Goal: Use online tool/utility: Utilize a website feature to perform a specific function

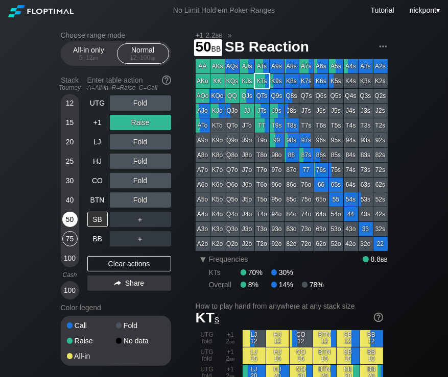
click at [76, 223] on div "50" at bounding box center [69, 219] width 15 height 15
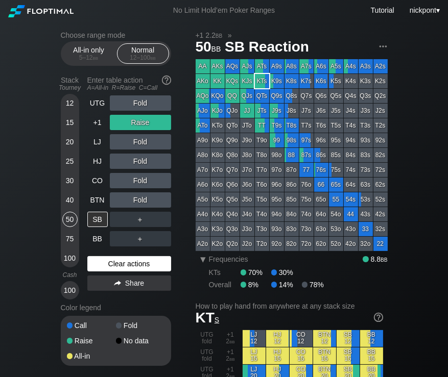
click at [131, 265] on div "Clear actions" at bounding box center [129, 263] width 84 height 15
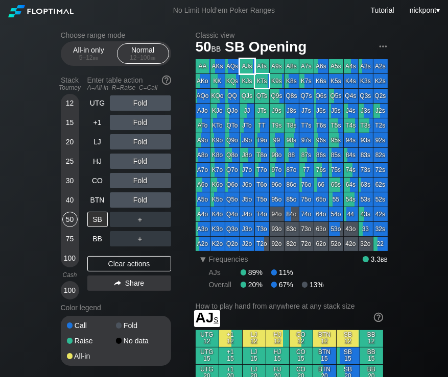
click at [245, 66] on div "AJs" at bounding box center [247, 66] width 14 height 14
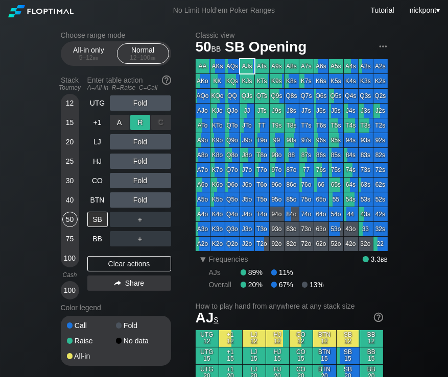
click at [135, 123] on div "R ✕" at bounding box center [140, 122] width 20 height 15
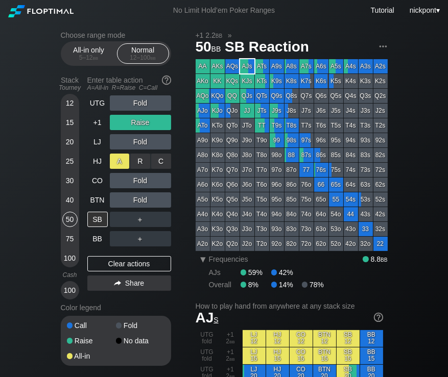
click at [116, 164] on div "A ✕" at bounding box center [120, 161] width 20 height 15
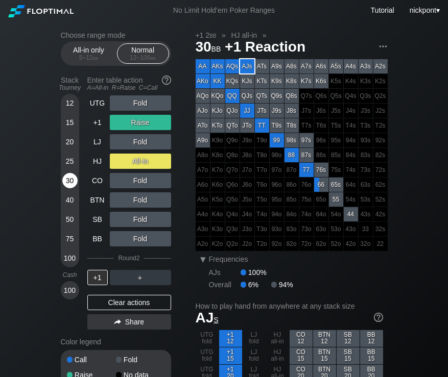
click at [71, 182] on div "30" at bounding box center [69, 180] width 15 height 15
click at [136, 298] on div "Clear actions" at bounding box center [129, 302] width 84 height 15
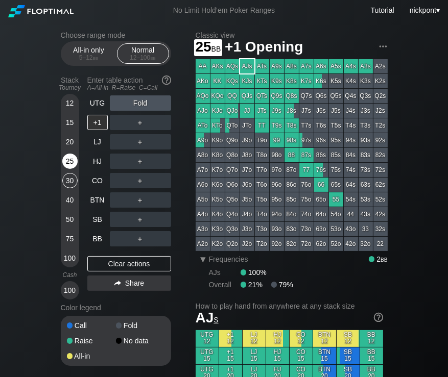
click at [73, 159] on div "25" at bounding box center [69, 161] width 15 height 15
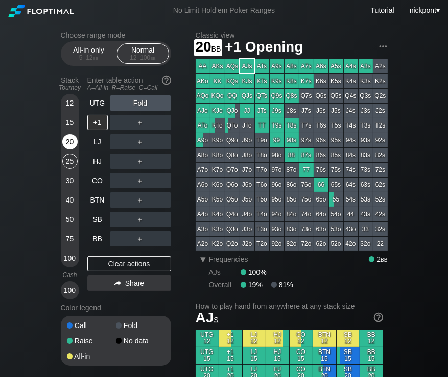
click at [74, 142] on div "20" at bounding box center [69, 141] width 15 height 15
click at [136, 165] on div "R ✕" at bounding box center [140, 161] width 20 height 15
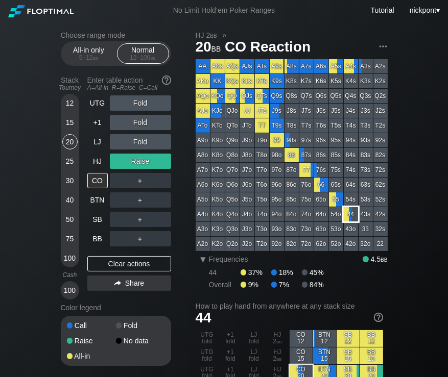
click at [349, 215] on div "44" at bounding box center [351, 214] width 14 height 14
click at [144, 265] on div "Clear actions" at bounding box center [129, 263] width 84 height 15
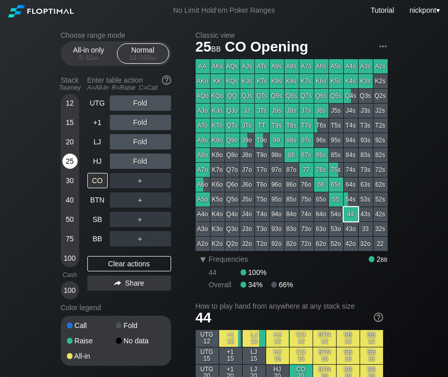
click at [68, 162] on div "25" at bounding box center [69, 161] width 15 height 15
click at [121, 262] on div "Clear actions" at bounding box center [129, 263] width 84 height 15
click at [140, 101] on div "R ✕" at bounding box center [140, 102] width 20 height 15
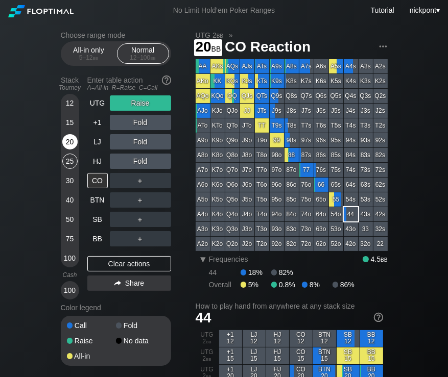
click at [66, 142] on div "20" at bounding box center [69, 141] width 15 height 15
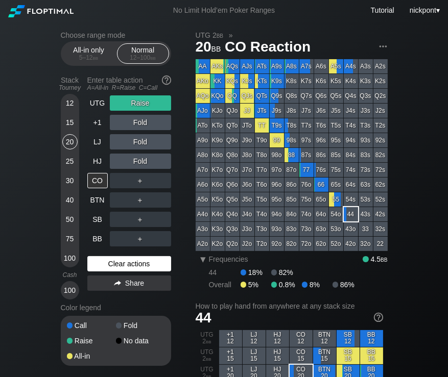
click at [145, 266] on div "Clear actions" at bounding box center [129, 263] width 84 height 15
